Goal: Task Accomplishment & Management: Use online tool/utility

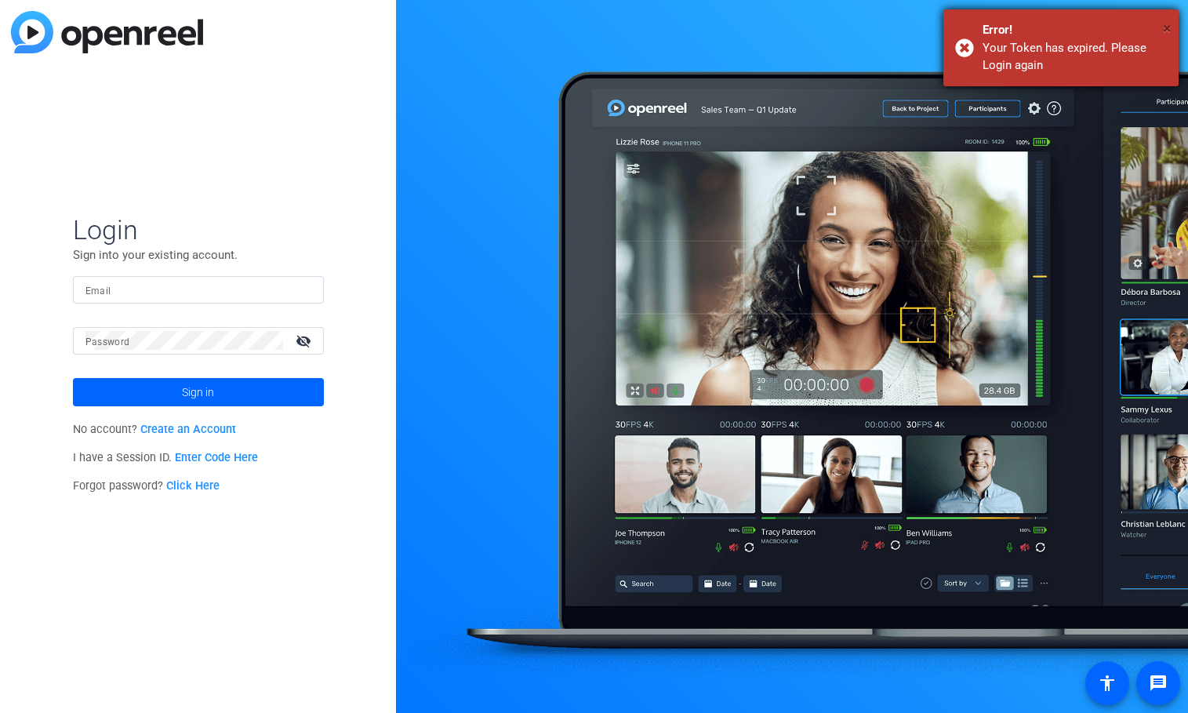
click at [1163, 24] on span "×" at bounding box center [1167, 28] width 9 height 19
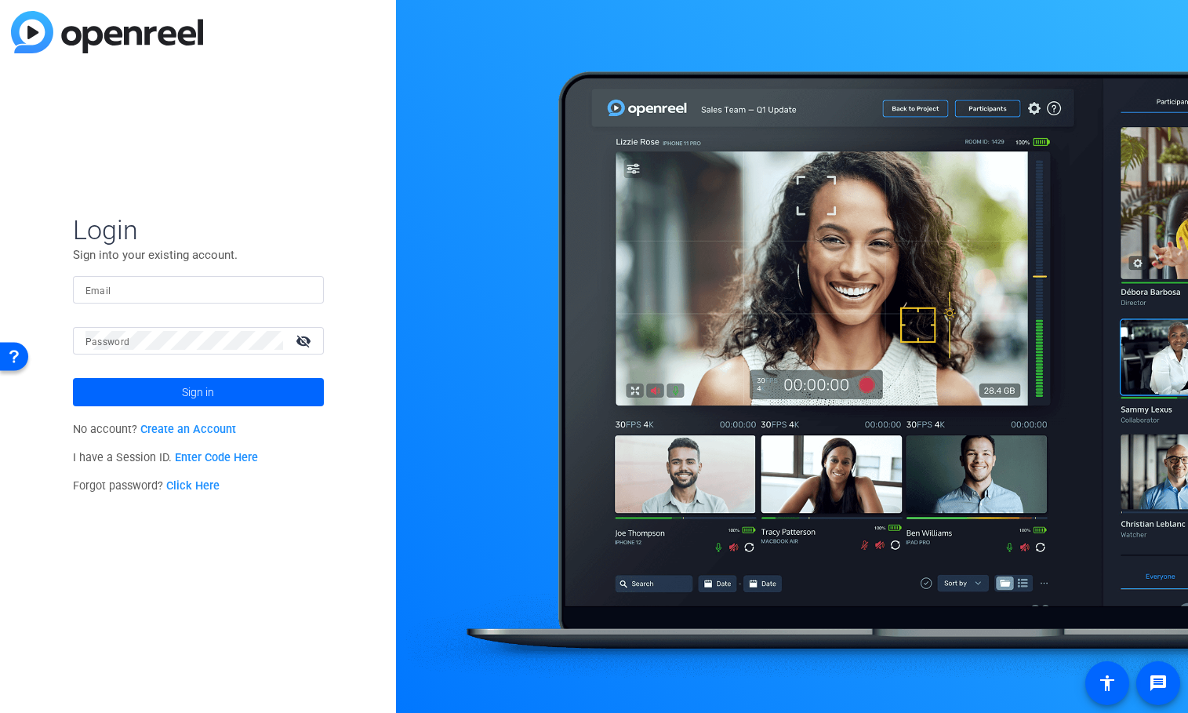
click at [103, 289] on mat-label "Email" at bounding box center [98, 290] width 26 height 11
click at [103, 289] on input "Email" at bounding box center [198, 289] width 226 height 19
type input "jim.goralski@prudential.com"
click at [73, 378] on button "Sign in" at bounding box center [198, 392] width 251 height 28
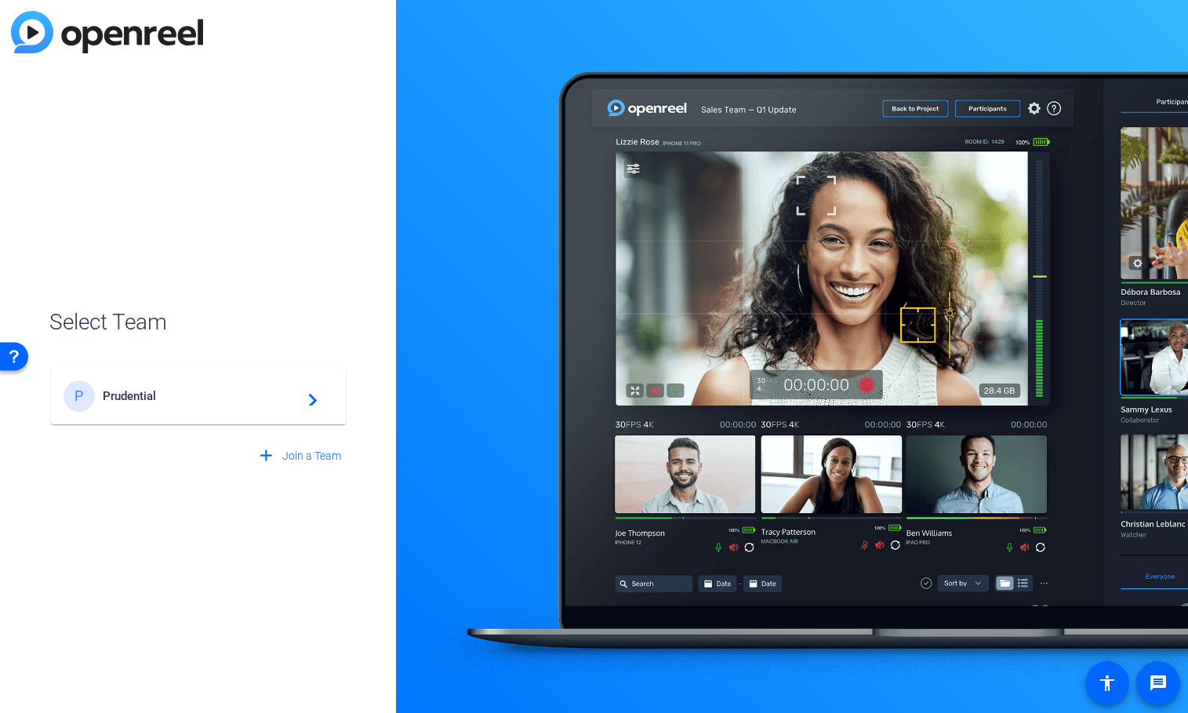
click at [231, 390] on span "Prudential" at bounding box center [201, 396] width 196 height 14
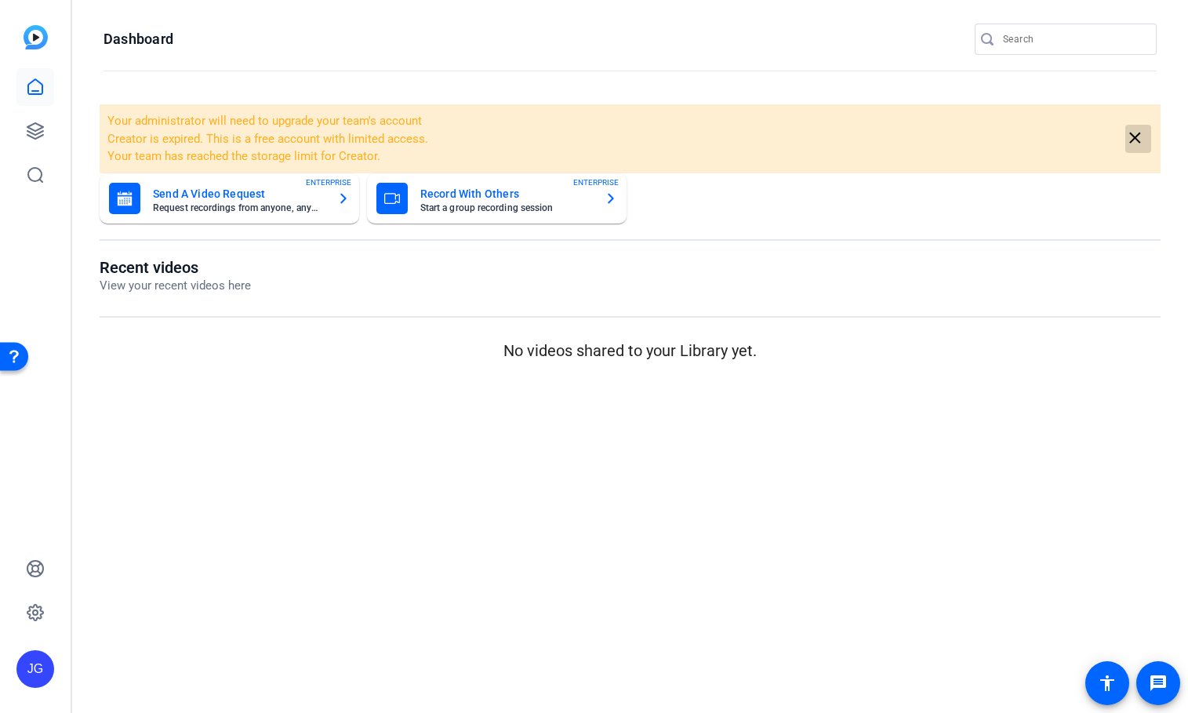
click at [1137, 140] on mat-icon "close" at bounding box center [1135, 139] width 20 height 20
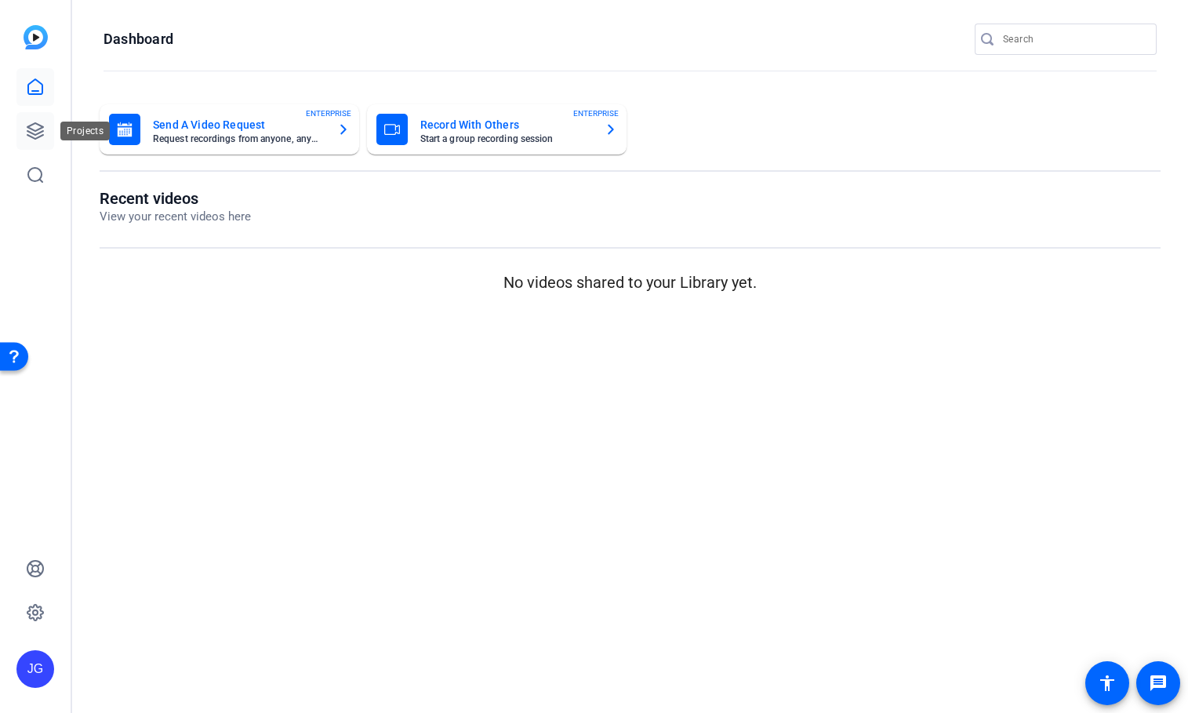
click at [40, 125] on icon at bounding box center [35, 131] width 16 height 16
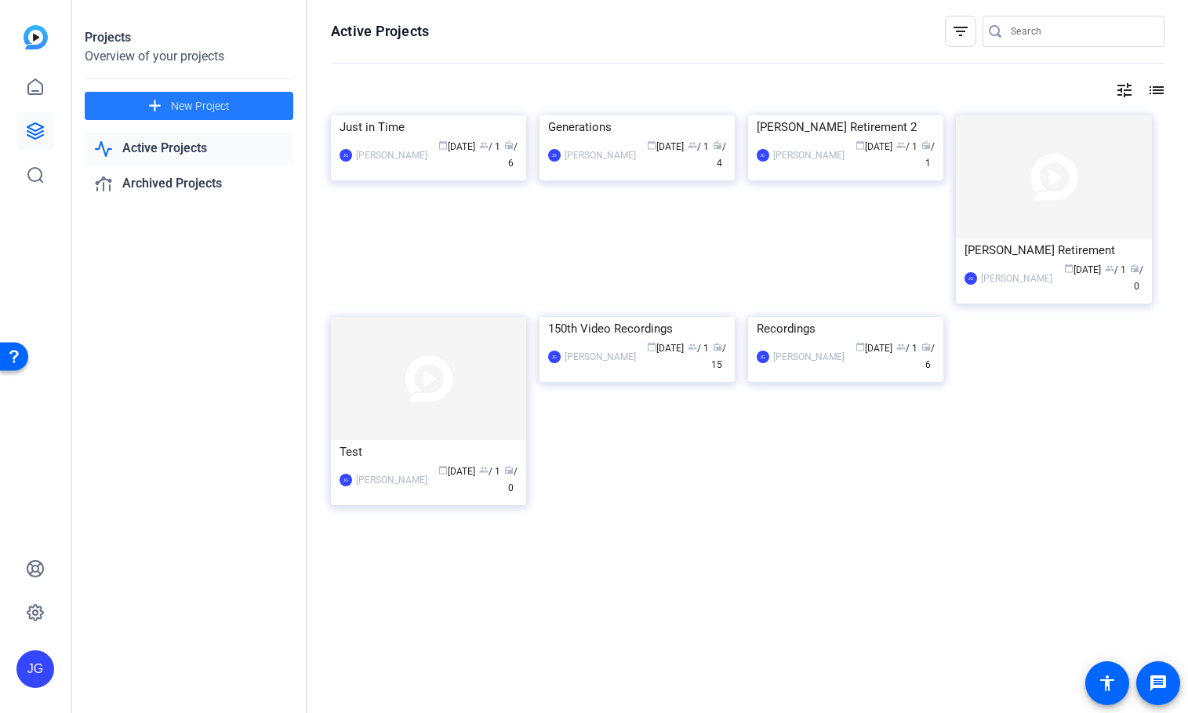
click at [179, 102] on span "New Project" at bounding box center [200, 106] width 59 height 16
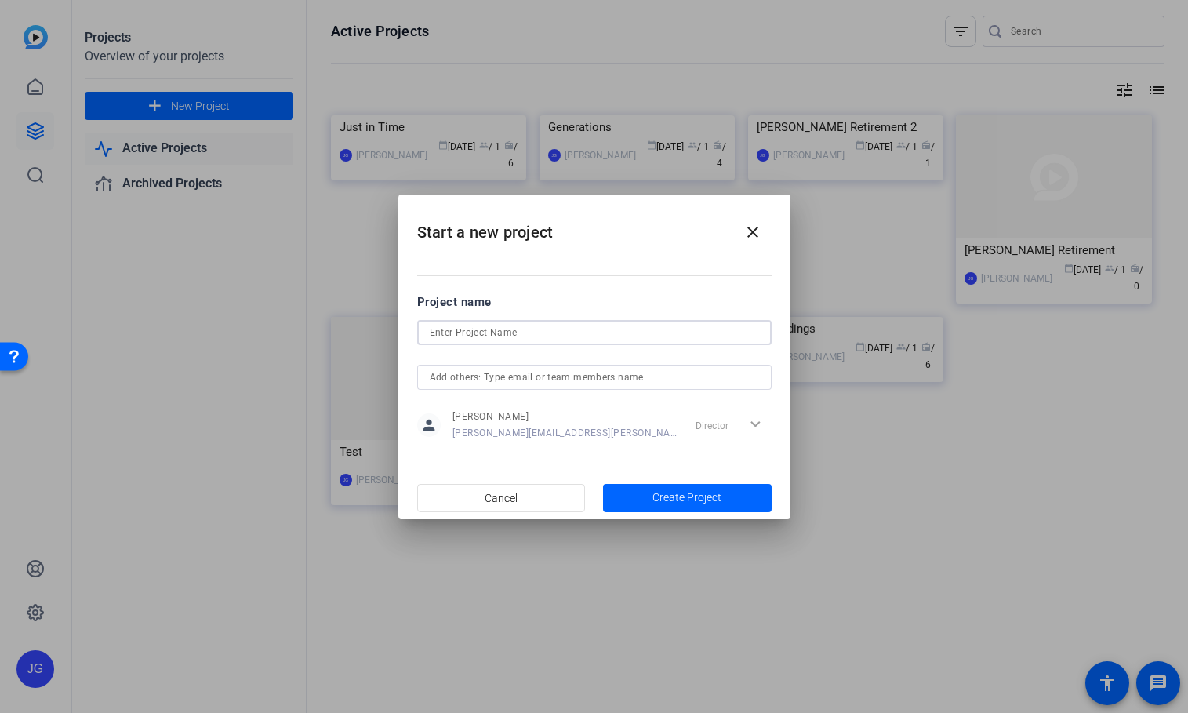
click at [49, 185] on input at bounding box center [34, 177] width 29 height 16
type input "test 2"
click at [708, 490] on span "Create Project" at bounding box center [686, 497] width 69 height 16
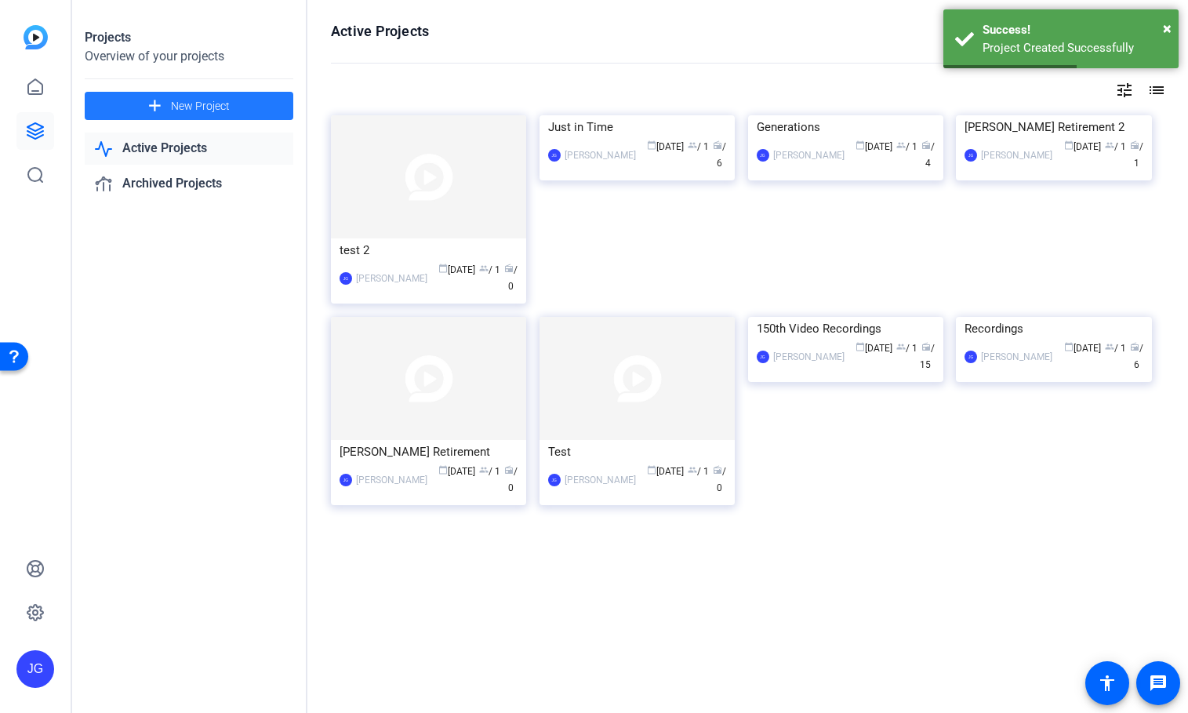
click at [405, 250] on div "test 2" at bounding box center [428, 250] width 178 height 24
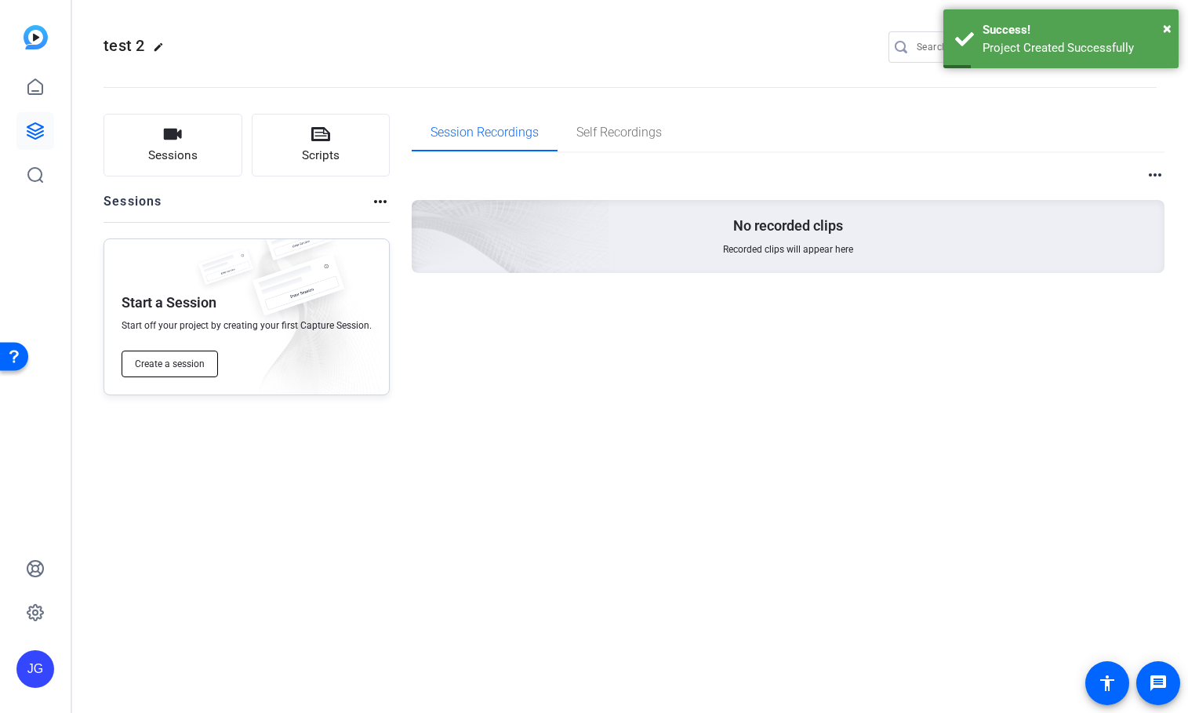
click at [165, 371] on button "Create a session" at bounding box center [170, 363] width 96 height 27
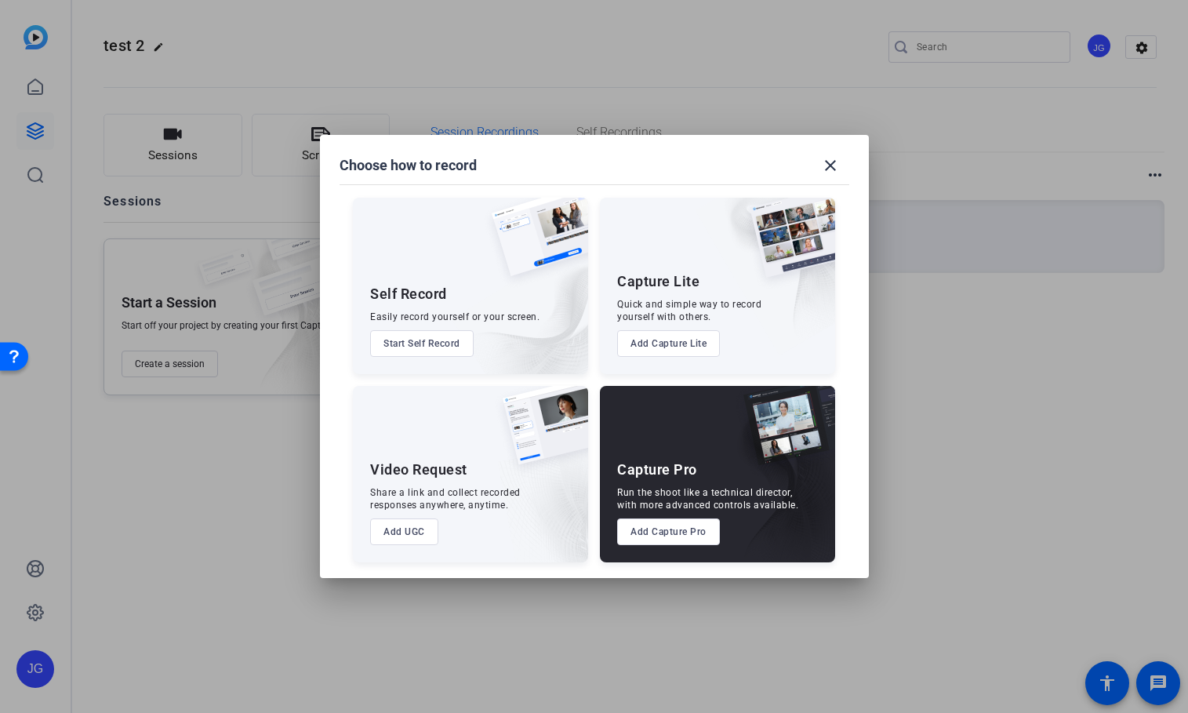
click at [681, 528] on button "Add Capture Pro" at bounding box center [668, 531] width 103 height 27
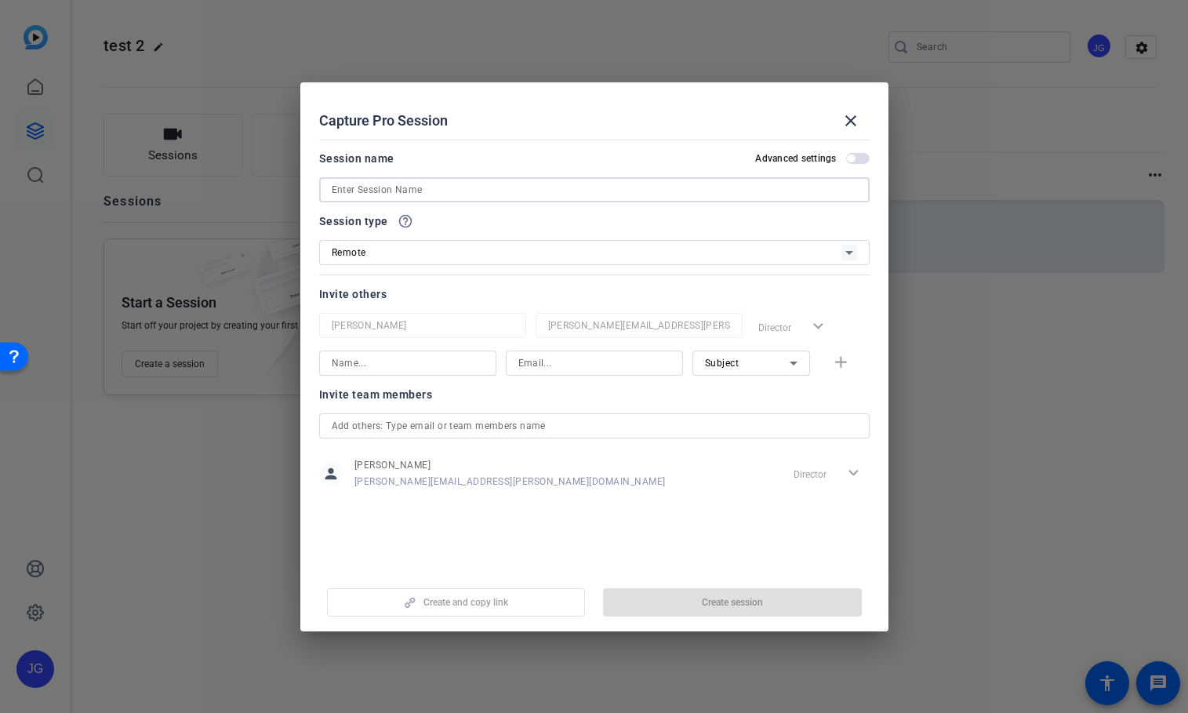
click at [447, 187] on input at bounding box center [594, 189] width 525 height 19
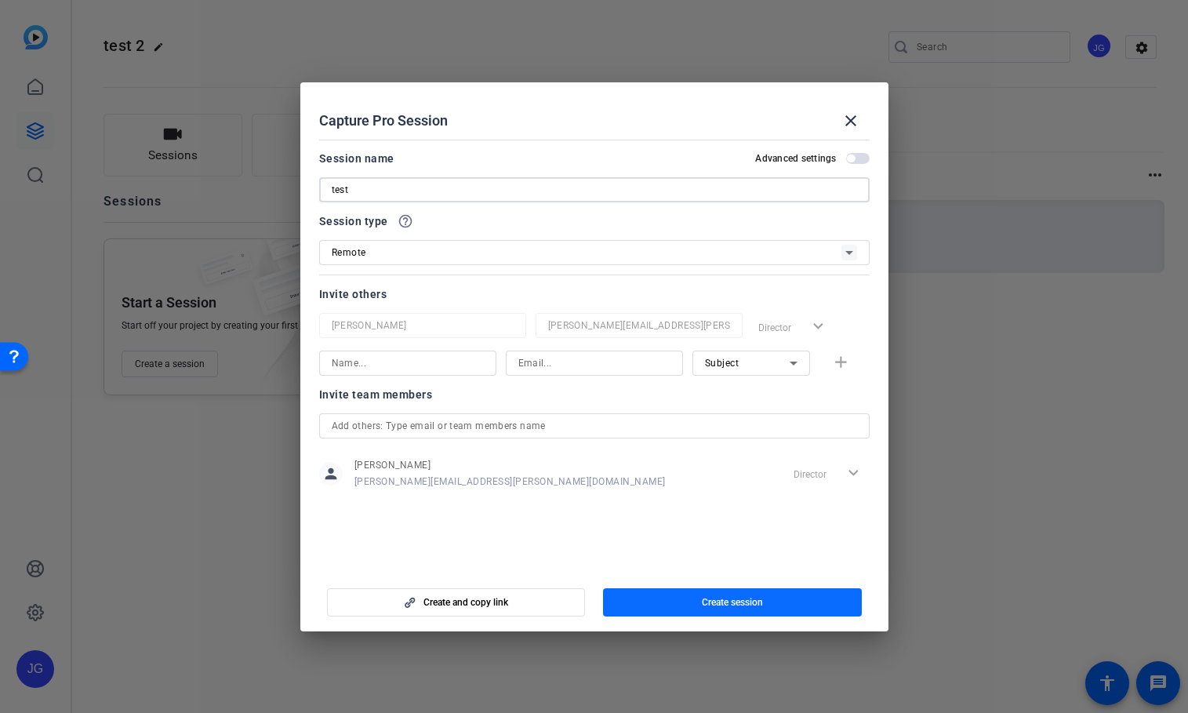
type input "test"
click at [732, 597] on span "Create session" at bounding box center [732, 602] width 61 height 13
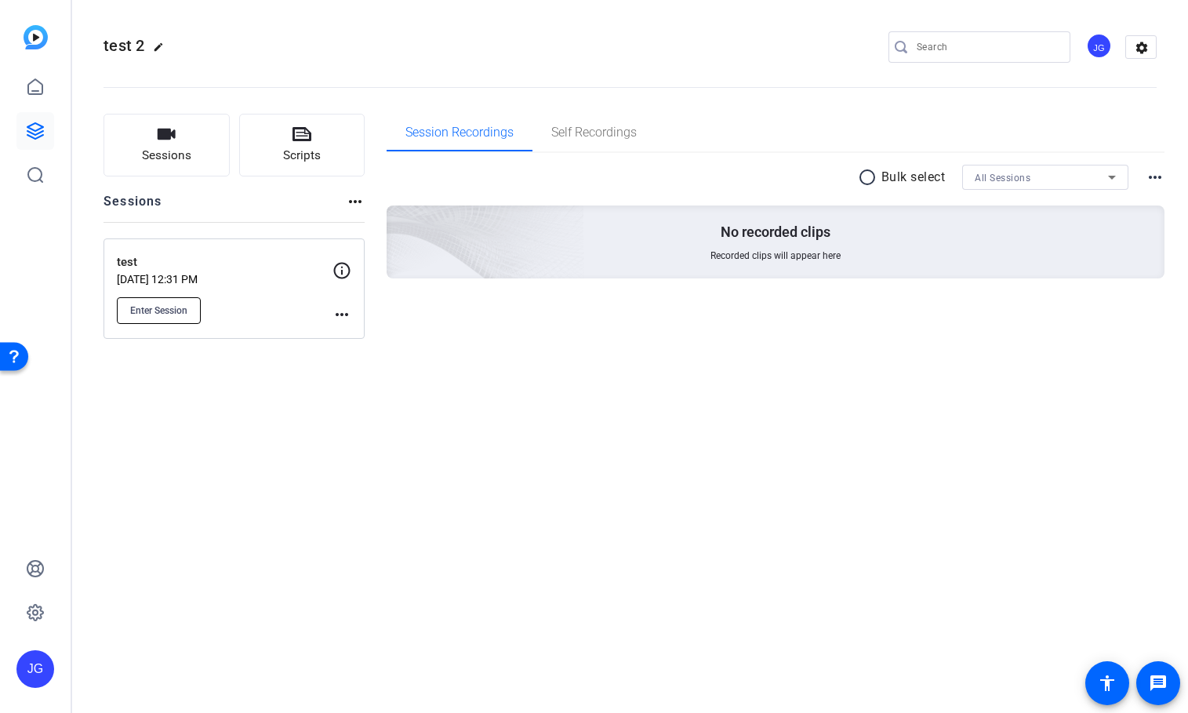
click at [161, 313] on span "Enter Session" at bounding box center [158, 310] width 57 height 13
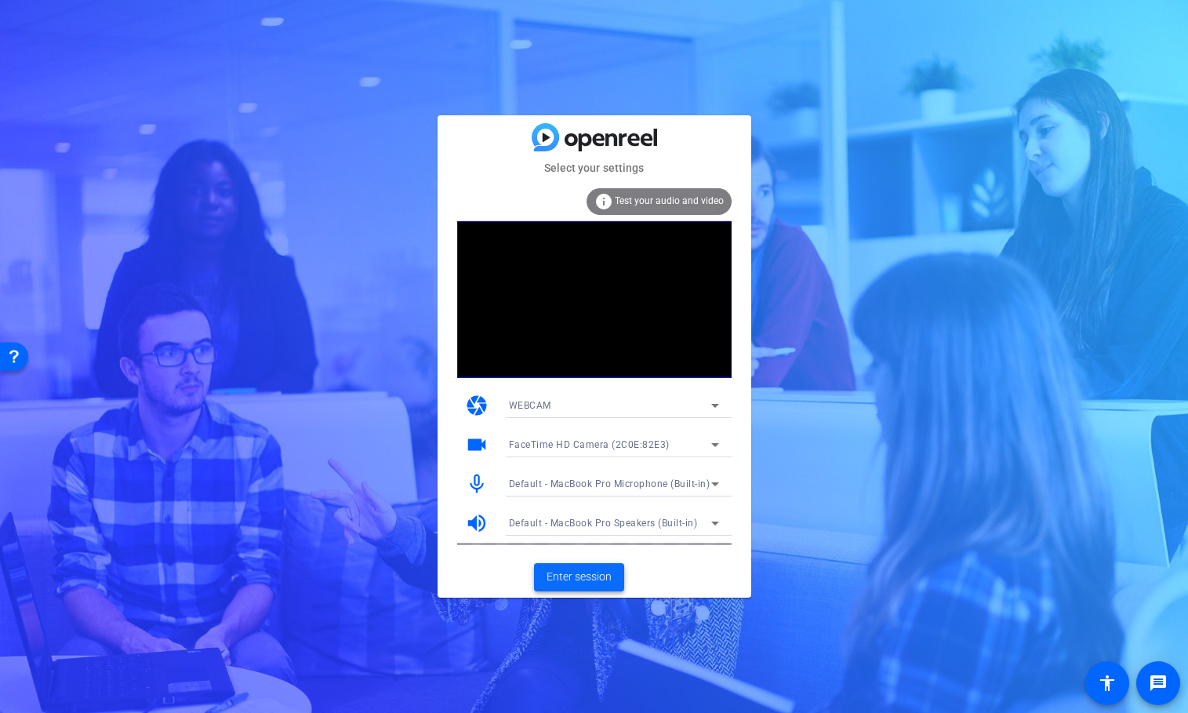
click at [594, 579] on span "Enter session" at bounding box center [578, 576] width 65 height 16
